Goal: Task Accomplishment & Management: Manage account settings

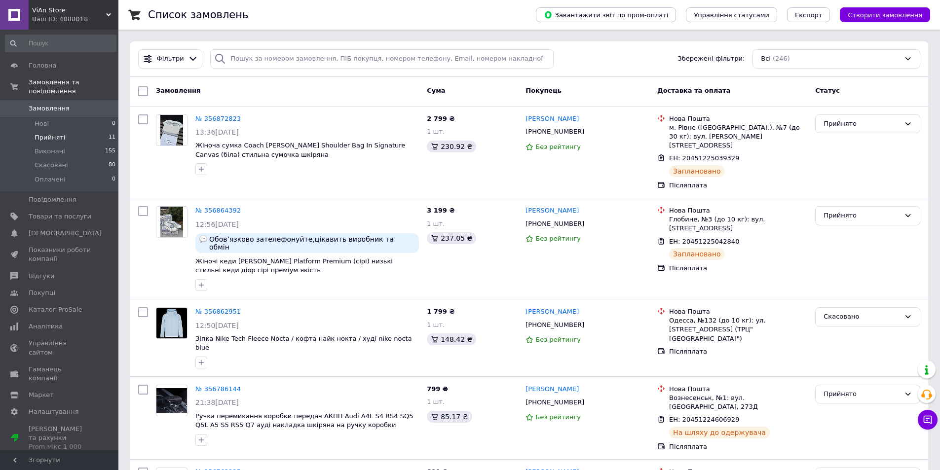
click at [55, 133] on span "Прийняті" at bounding box center [50, 137] width 31 height 9
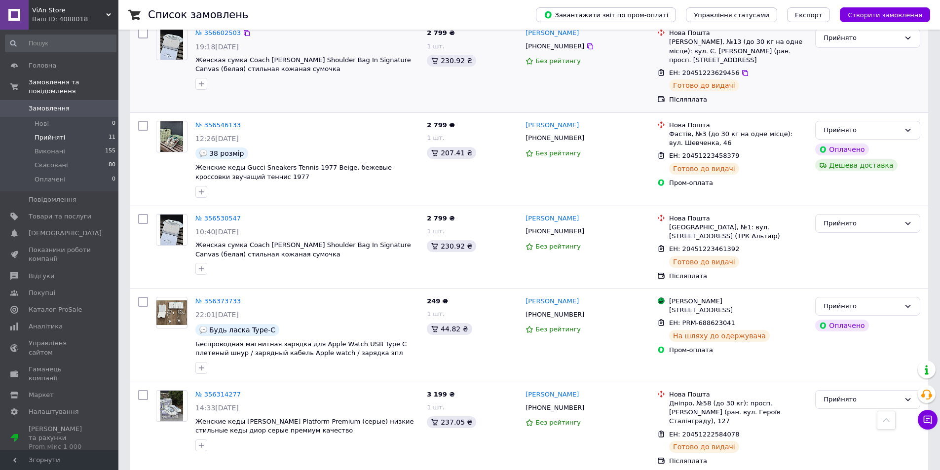
scroll to position [648, 0]
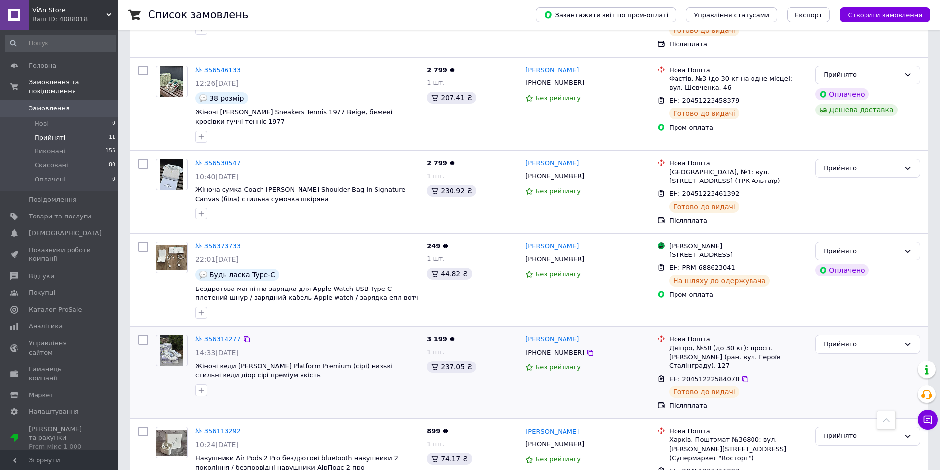
scroll to position [648, 0]
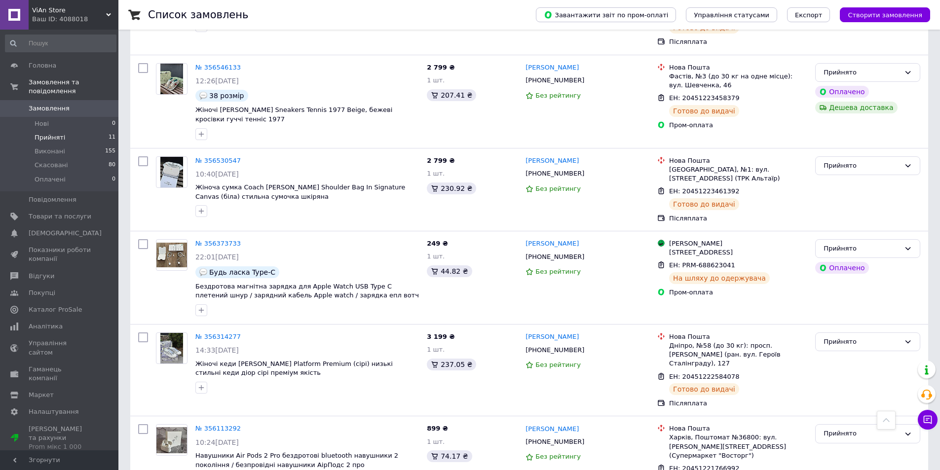
click at [55, 133] on span "Прийняті" at bounding box center [50, 137] width 31 height 9
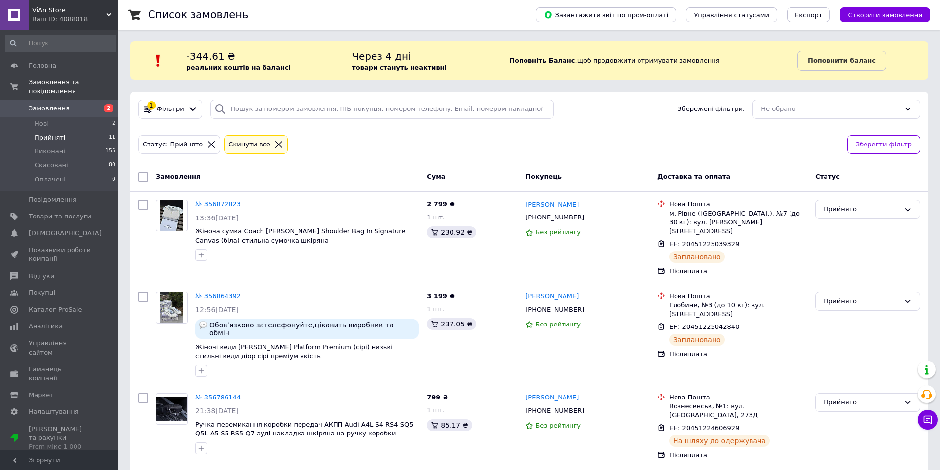
click at [57, 117] on li "Нові 2" at bounding box center [60, 124] width 121 height 14
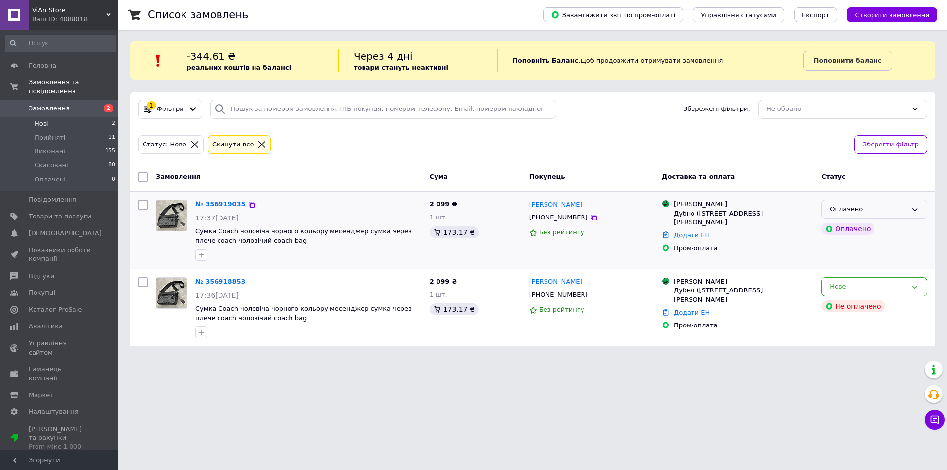
click at [860, 206] on div "Оплачено" at bounding box center [868, 209] width 77 height 10
click at [848, 231] on li "Прийнято" at bounding box center [874, 230] width 105 height 18
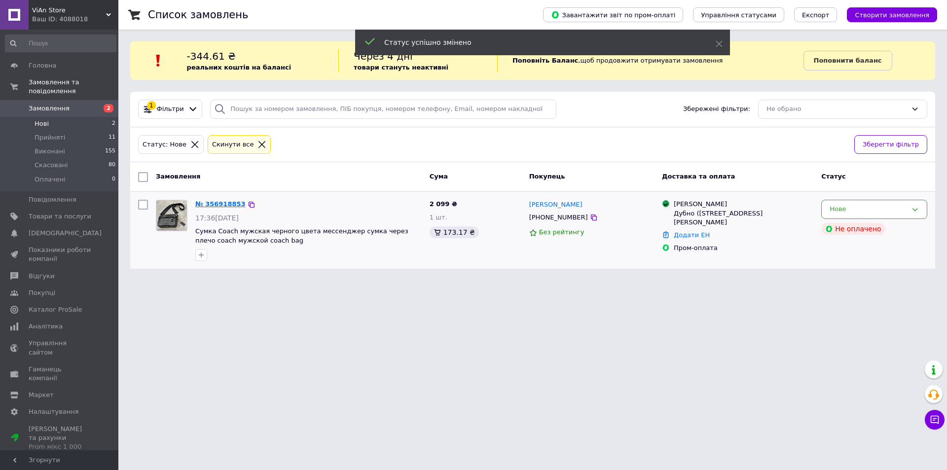
click at [219, 204] on link "№ 356918853" at bounding box center [220, 203] width 50 height 7
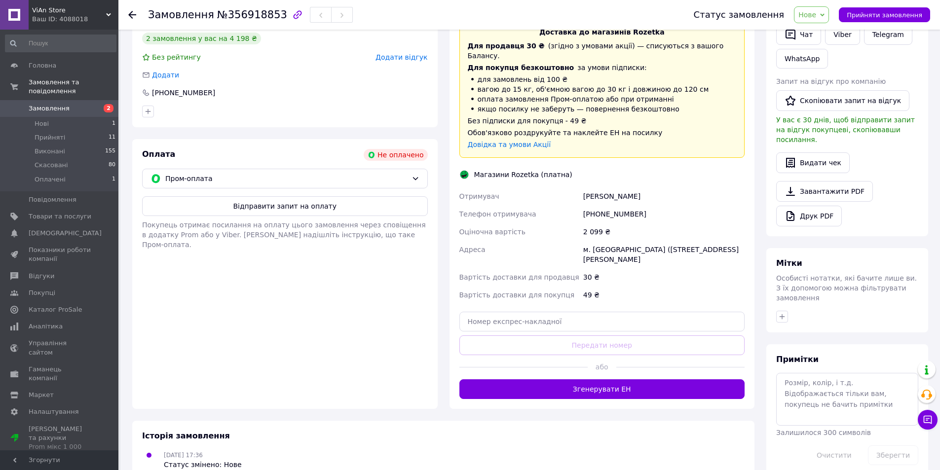
scroll to position [242, 0]
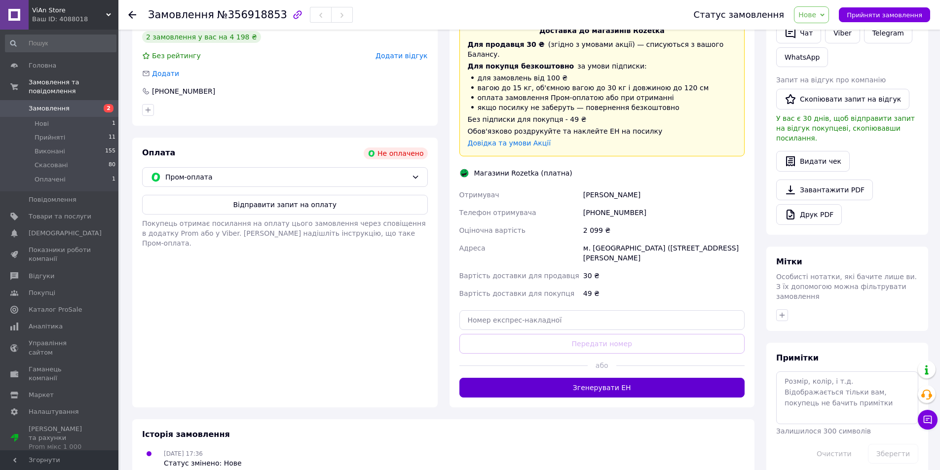
click at [593, 378] on button "Згенерувати ЕН" at bounding box center [602, 388] width 286 height 20
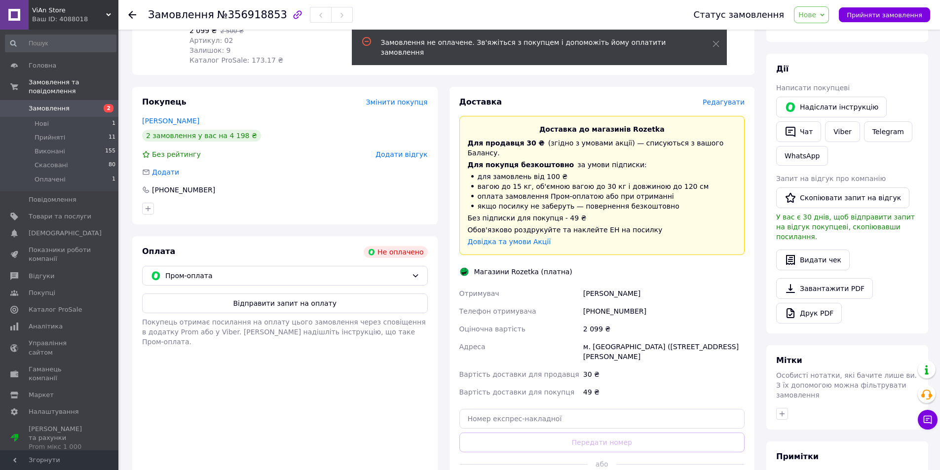
scroll to position [45, 0]
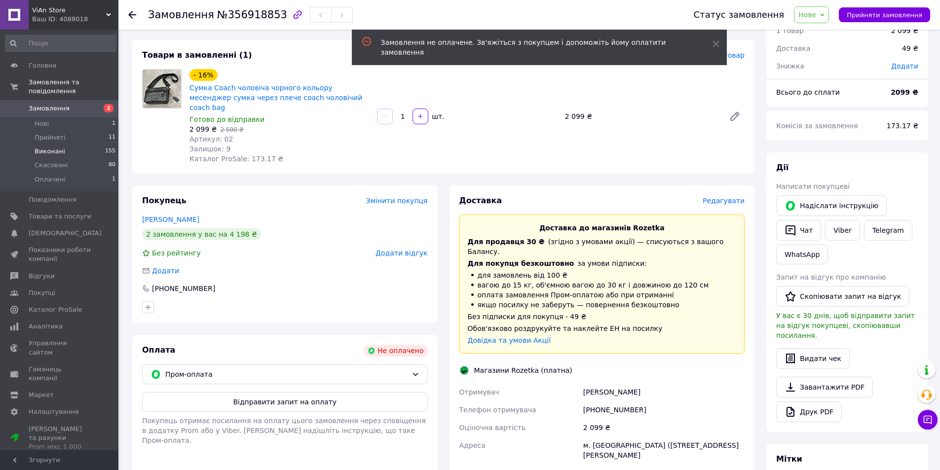
drag, startPoint x: 53, startPoint y: 114, endPoint x: 108, endPoint y: 142, distance: 62.0
click at [54, 117] on li "Нові 1" at bounding box center [60, 124] width 121 height 14
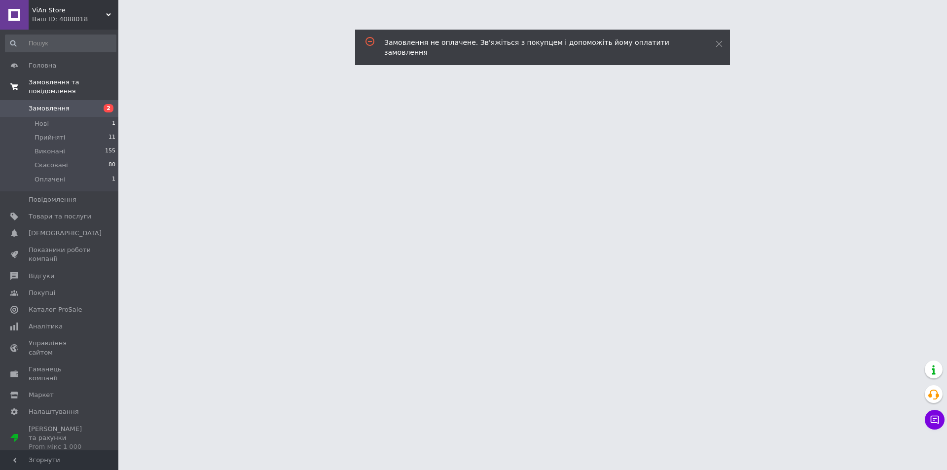
click at [40, 65] on span "Головна" at bounding box center [43, 65] width 28 height 9
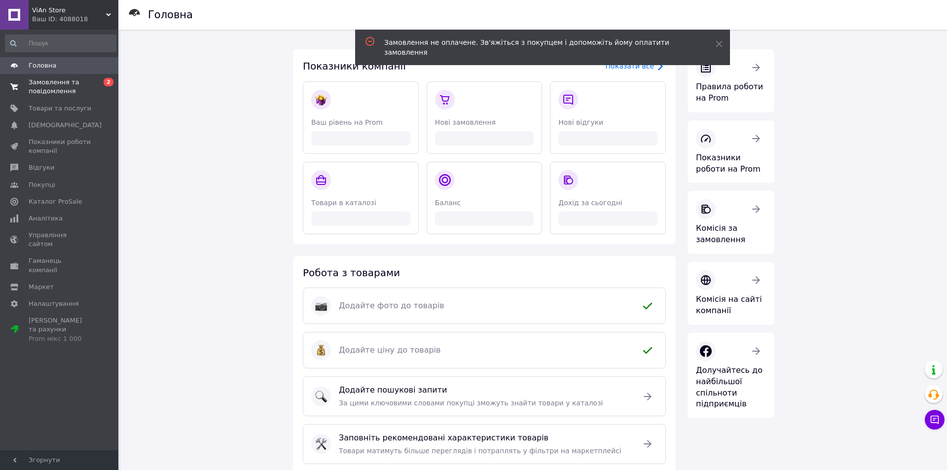
click at [49, 90] on span "Замовлення та повідомлення" at bounding box center [60, 87] width 63 height 18
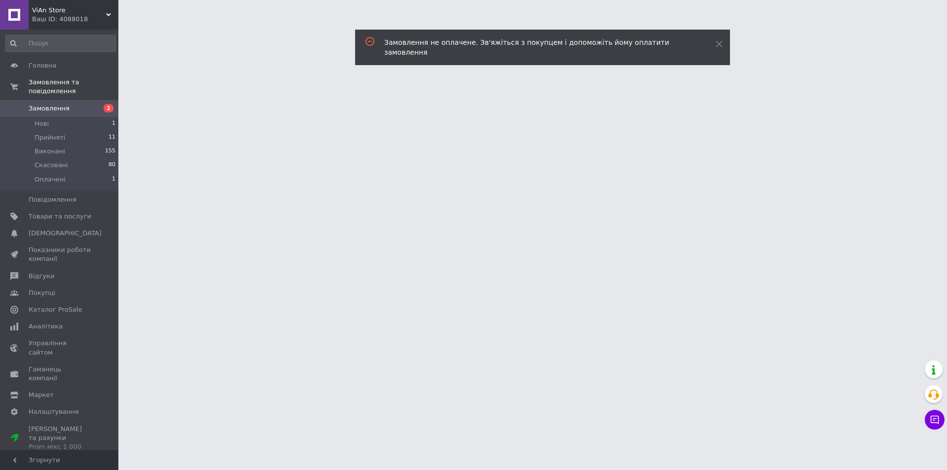
click at [49, 100] on link "Замовлення 2" at bounding box center [60, 108] width 121 height 17
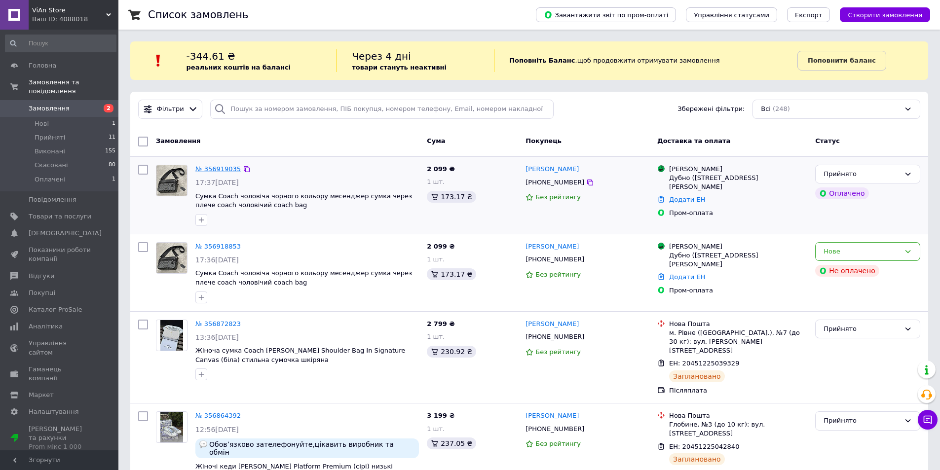
click at [211, 167] on link "№ 356919035" at bounding box center [217, 168] width 45 height 7
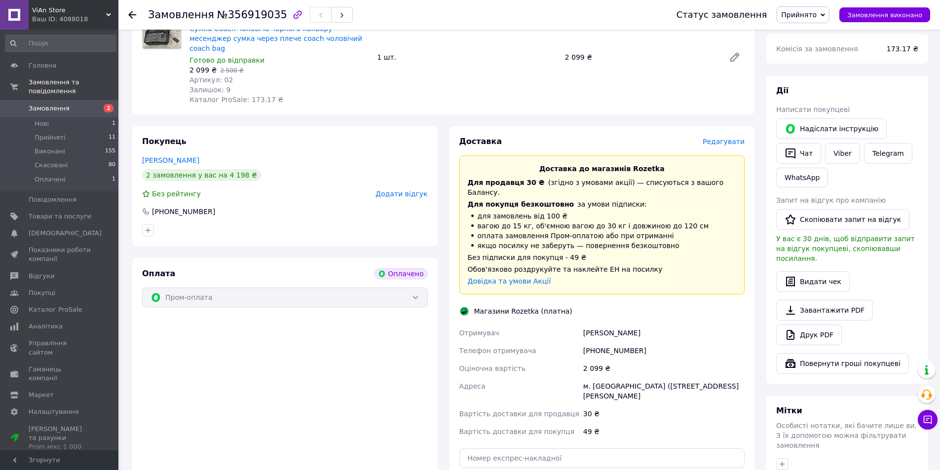
scroll to position [344, 0]
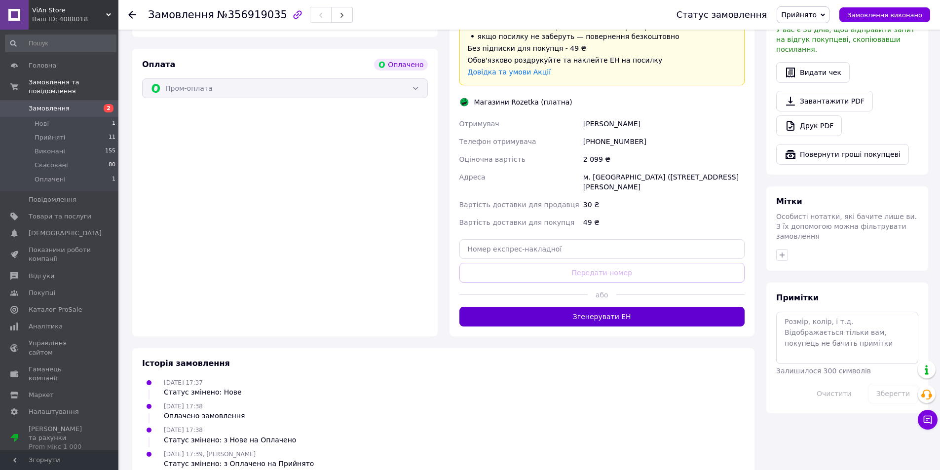
click at [618, 307] on button "Згенерувати ЕН" at bounding box center [602, 317] width 286 height 20
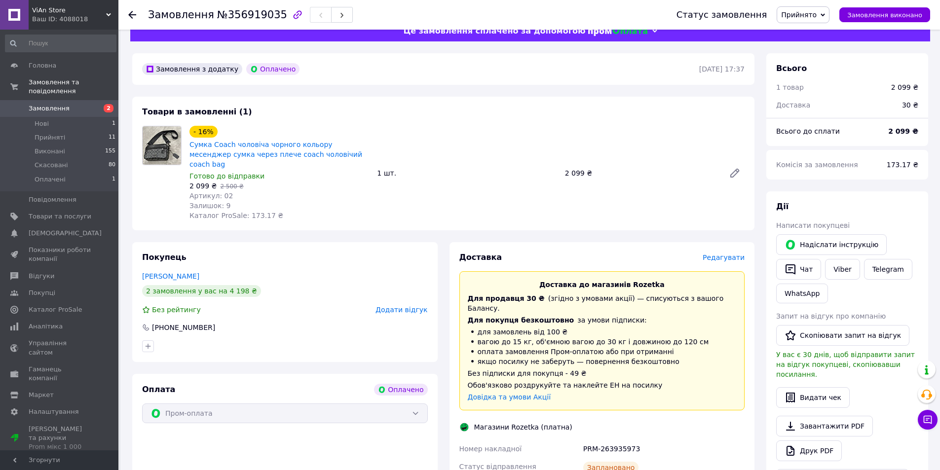
scroll to position [0, 0]
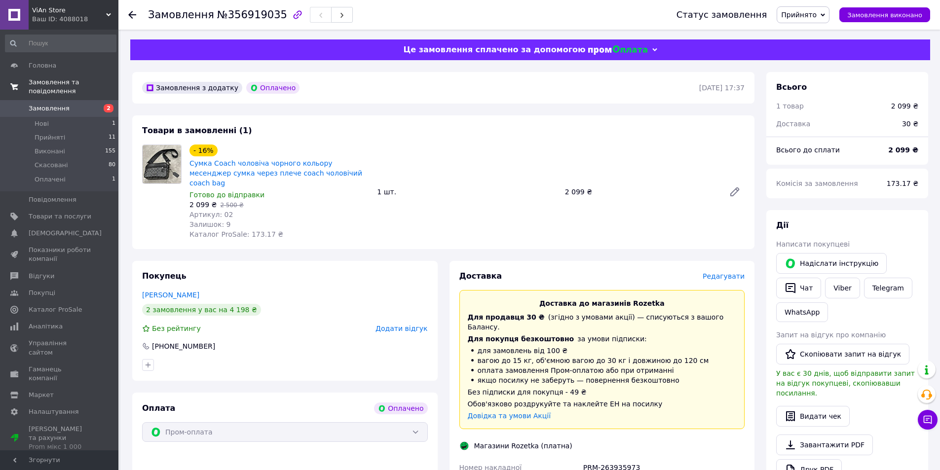
click at [51, 80] on span "Замовлення та повідомлення" at bounding box center [74, 87] width 90 height 18
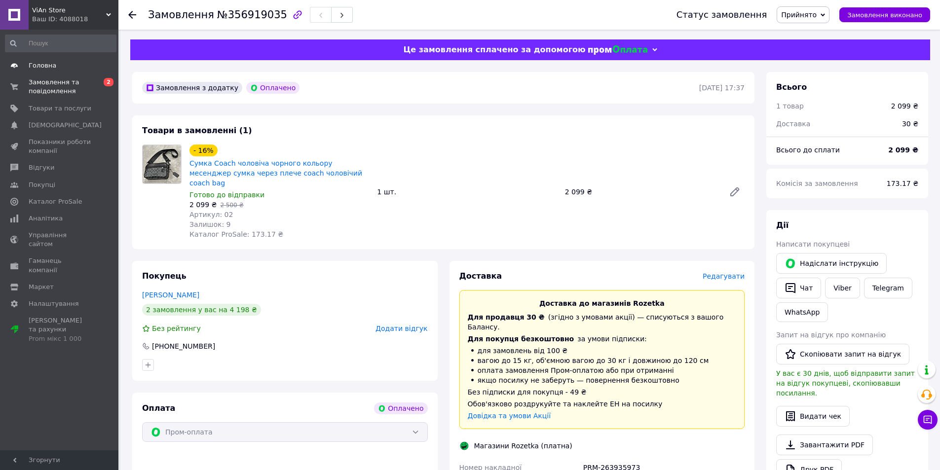
click at [35, 65] on span "Головна" at bounding box center [43, 65] width 28 height 9
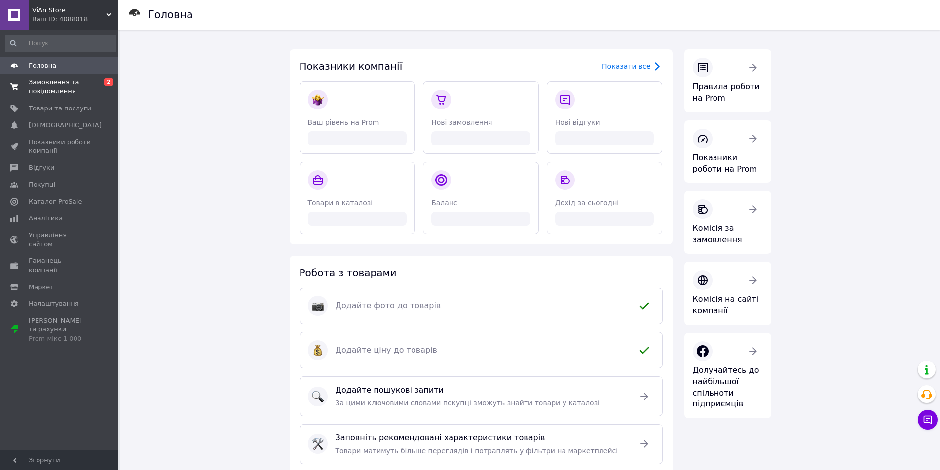
click at [55, 78] on span "Замовлення та повідомлення" at bounding box center [60, 87] width 63 height 18
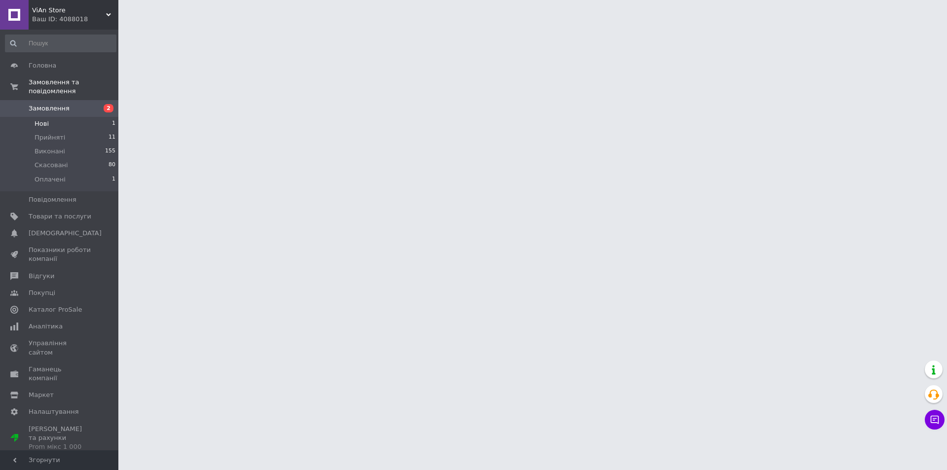
click at [61, 117] on li "Нові 1" at bounding box center [60, 124] width 121 height 14
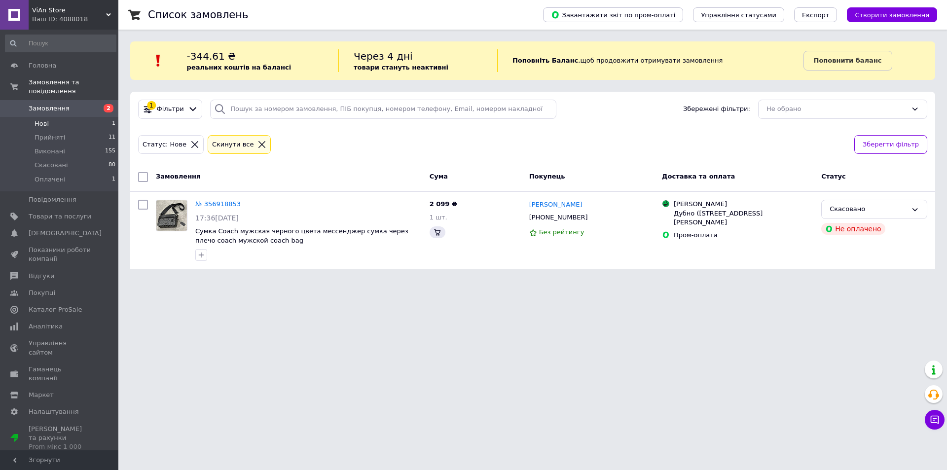
click at [61, 117] on li "Нові 1" at bounding box center [60, 124] width 121 height 14
click at [50, 85] on span "Замовлення та повідомлення" at bounding box center [74, 87] width 90 height 18
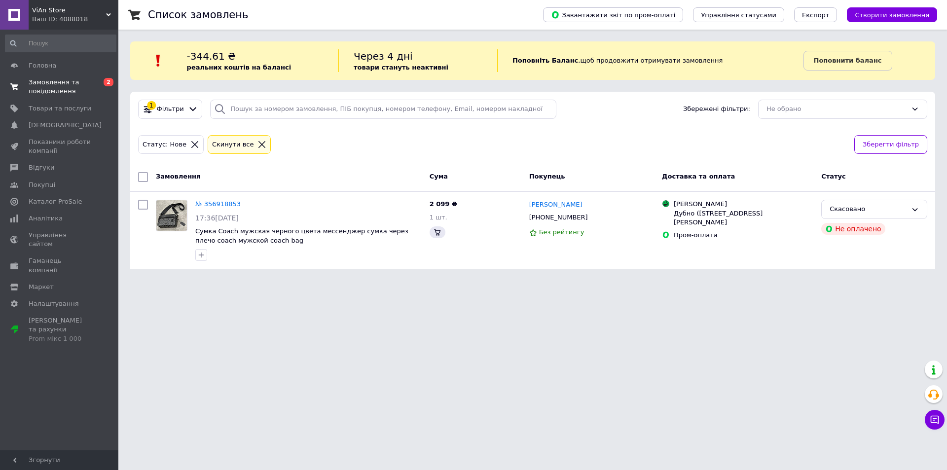
click at [56, 83] on span "Замовлення та повідомлення" at bounding box center [60, 87] width 63 height 18
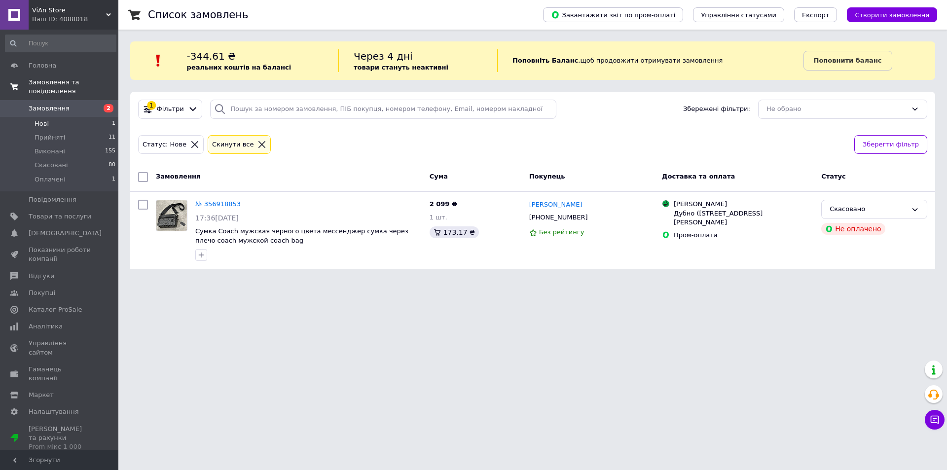
click at [36, 85] on span "Замовлення та повідомлення" at bounding box center [74, 87] width 90 height 18
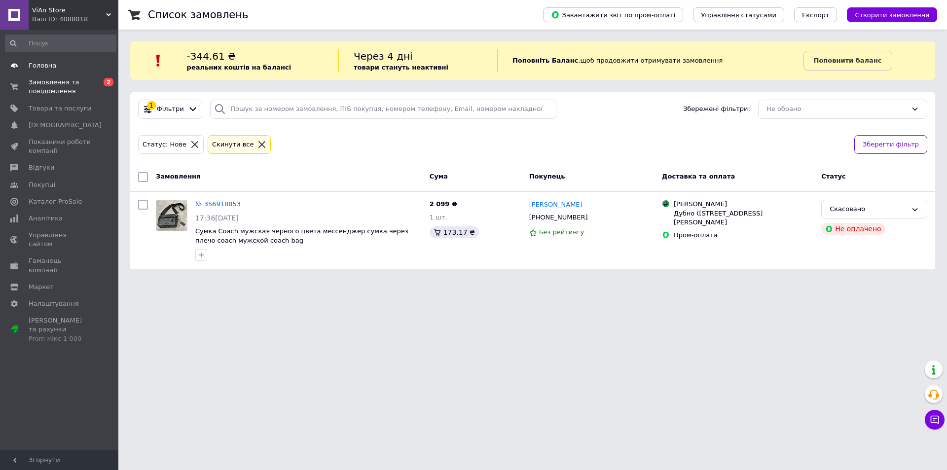
click at [42, 67] on span "Головна" at bounding box center [43, 65] width 28 height 9
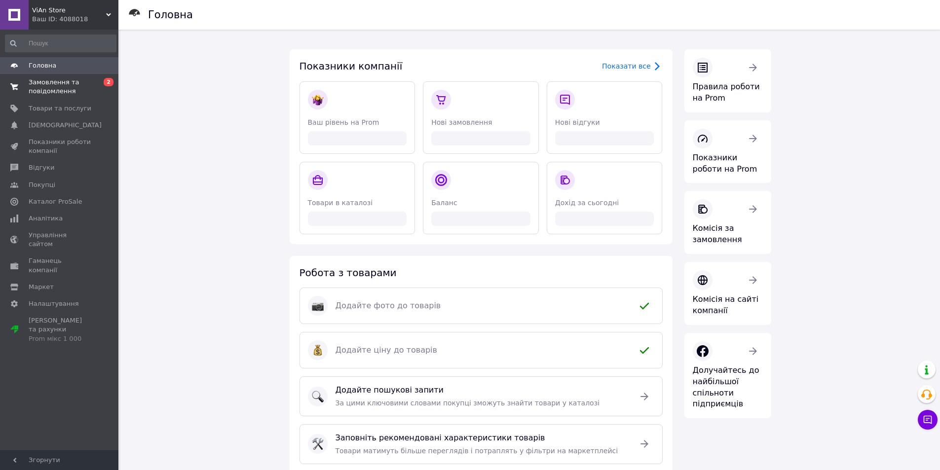
click at [43, 82] on span "Замовлення та повідомлення" at bounding box center [60, 87] width 63 height 18
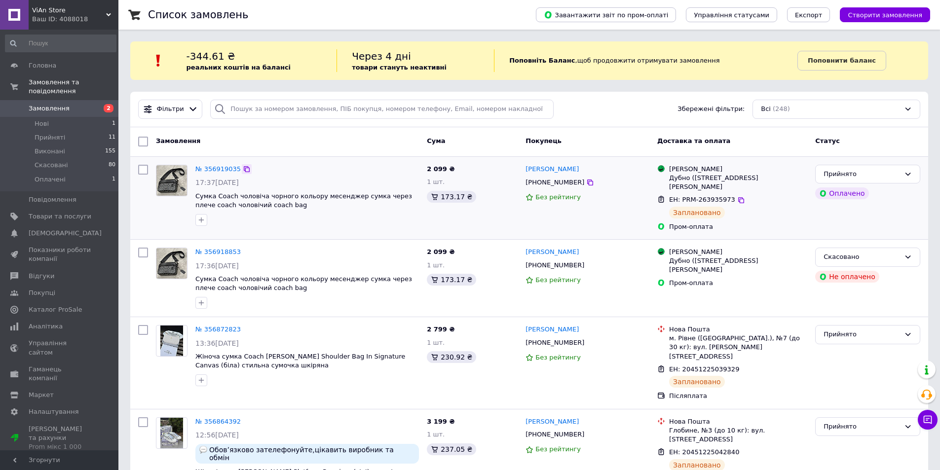
click at [243, 169] on icon at bounding box center [247, 169] width 8 height 8
click at [581, 129] on div "Замовлення Cума Покупець Доставка та оплата Статус" at bounding box center [529, 142] width 798 height 30
click at [54, 246] on span "Показники роботи компанії" at bounding box center [60, 255] width 63 height 18
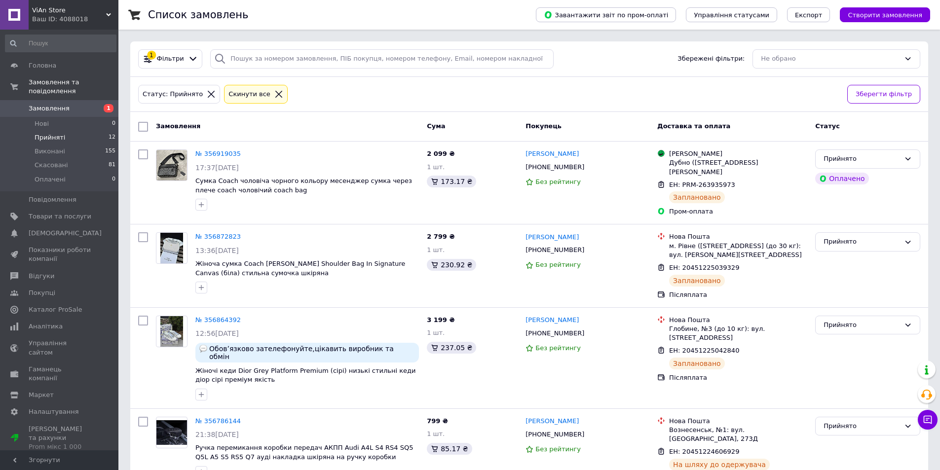
click at [54, 133] on span "Прийняті" at bounding box center [50, 137] width 31 height 9
click at [54, 117] on li "Нові 0" at bounding box center [60, 124] width 121 height 14
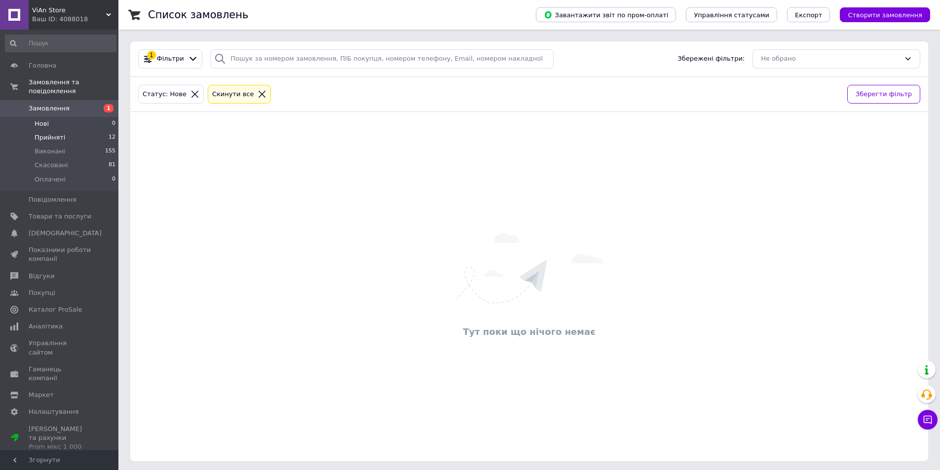
click at [45, 133] on span "Прийняті" at bounding box center [50, 137] width 31 height 9
click at [44, 147] on span "Виконані" at bounding box center [50, 151] width 31 height 9
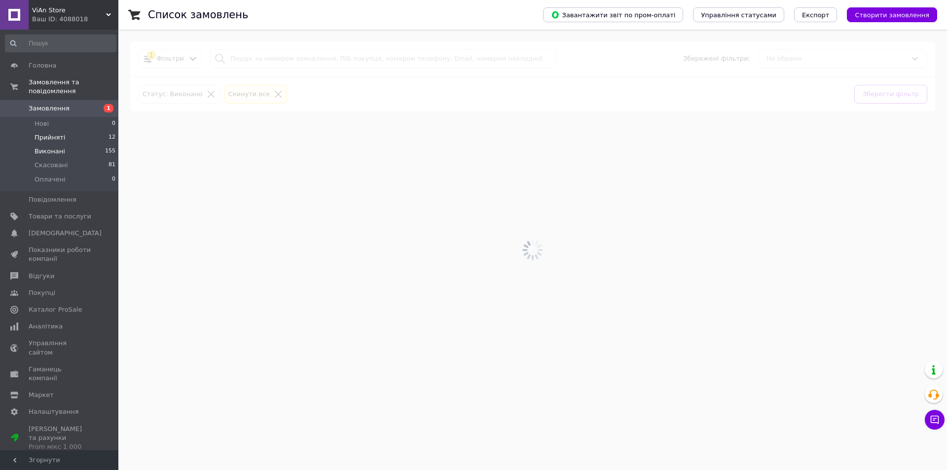
click at [49, 133] on span "Прийняті" at bounding box center [50, 137] width 31 height 9
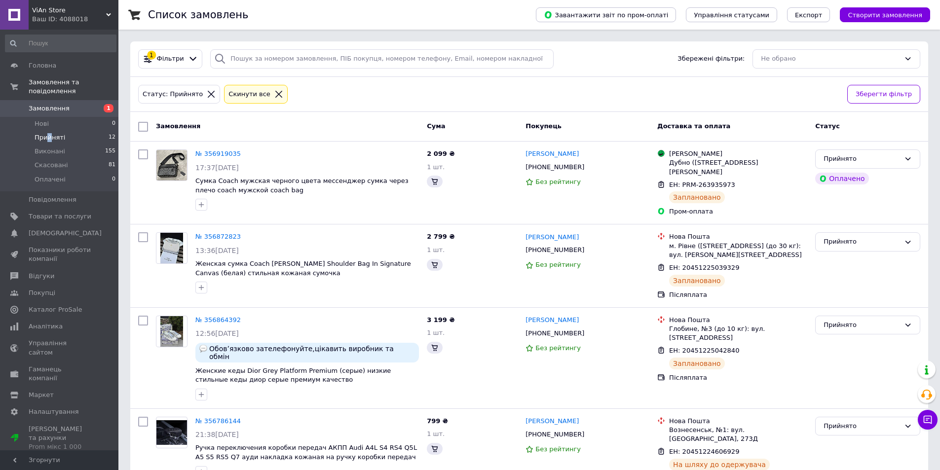
click at [54, 133] on span "Прийняті" at bounding box center [50, 137] width 31 height 9
